Goal: Answer question/provide support

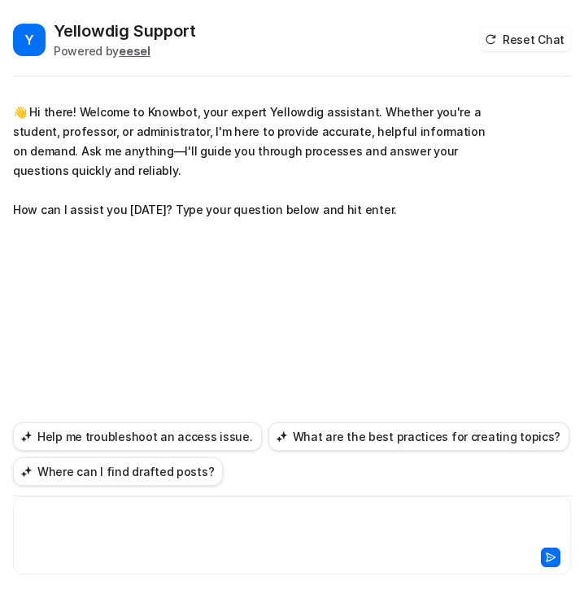
click at [163, 529] on div at bounding box center [292, 525] width 550 height 37
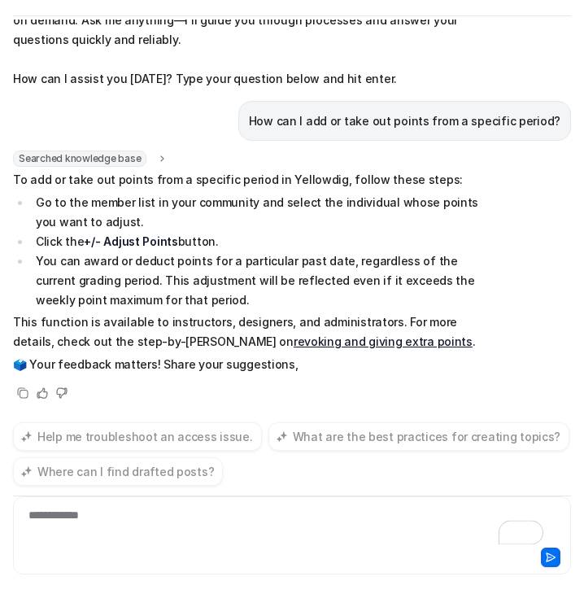
scroll to position [90, 0]
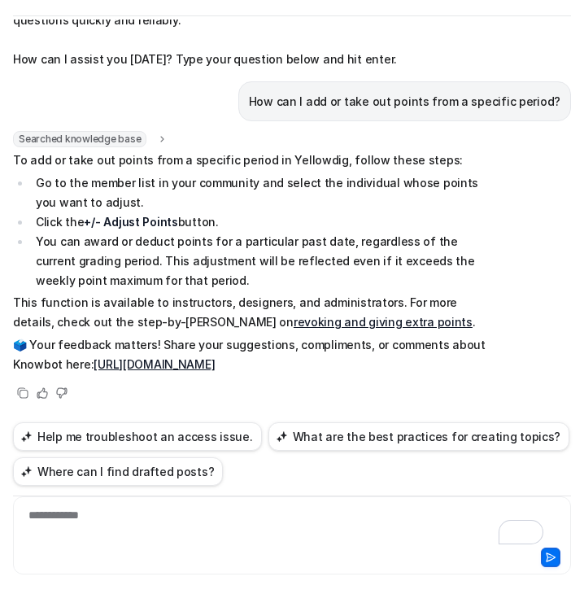
click at [271, 522] on div "**********" at bounding box center [286, 525] width 538 height 37
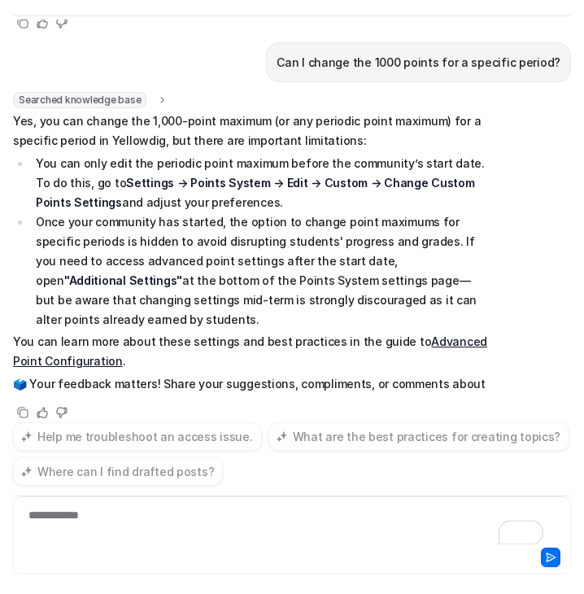
scroll to position [480, 0]
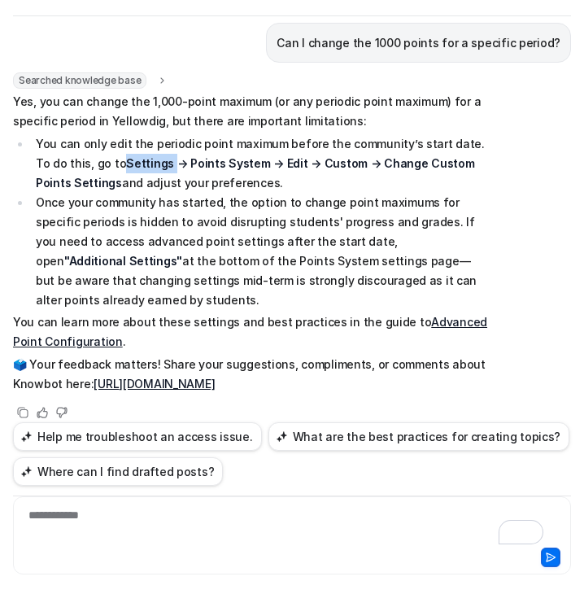
drag, startPoint x: 89, startPoint y: 162, endPoint x: 139, endPoint y: 163, distance: 50.4
click at [139, 163] on li "You can only edit the periodic point maximum before the community’s start date.…" at bounding box center [260, 163] width 458 height 59
click at [139, 163] on strong "Settings → Points System → Edit → Custom → Change Custom Points Settings" at bounding box center [255, 172] width 439 height 33
click at [91, 524] on div "**********" at bounding box center [286, 525] width 538 height 37
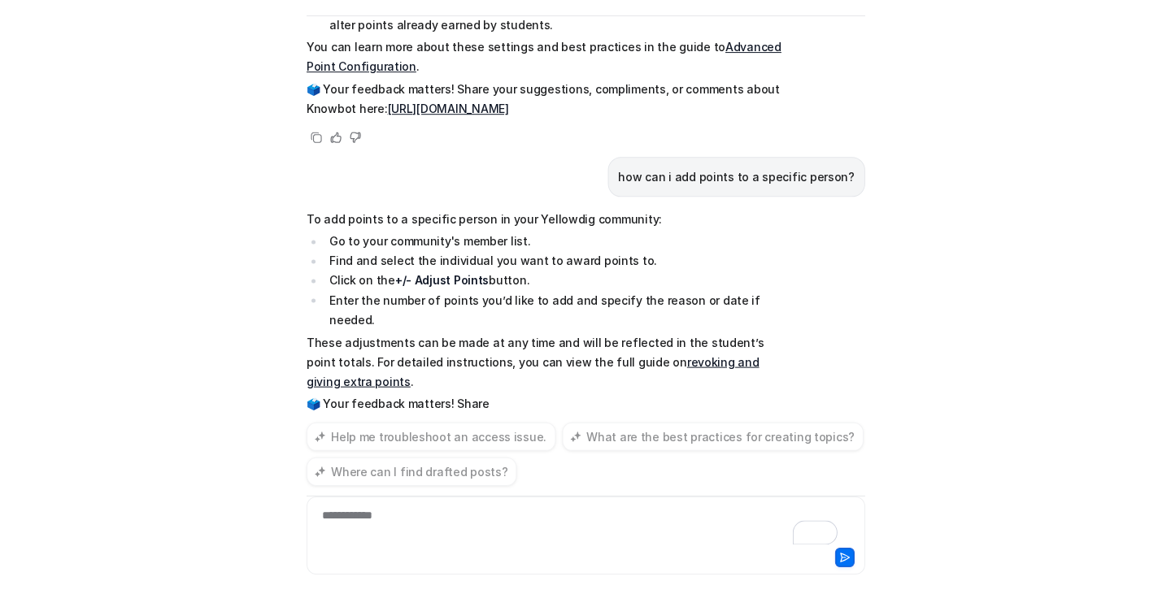
scroll to position [774, 0]
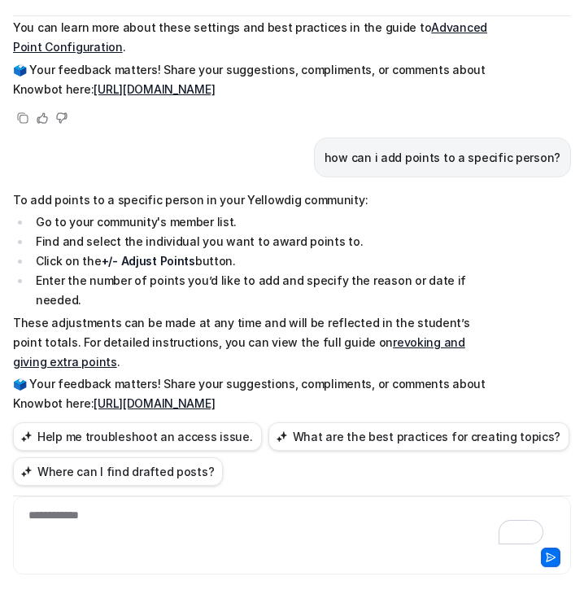
click at [303, 313] on p "These adjustments can be made at any time and will be reflected in the student’…" at bounding box center [251, 342] width 476 height 59
click at [368, 335] on link "revoking and giving extra points" at bounding box center [239, 351] width 452 height 33
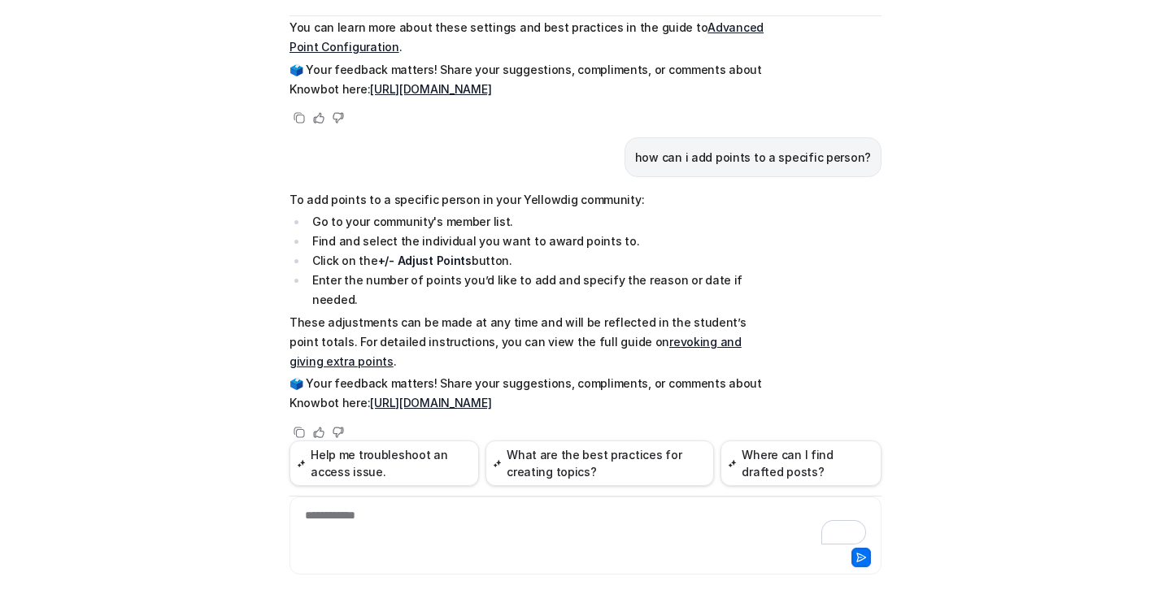
scroll to position [755, 0]
